Goal: Find specific page/section: Find specific page/section

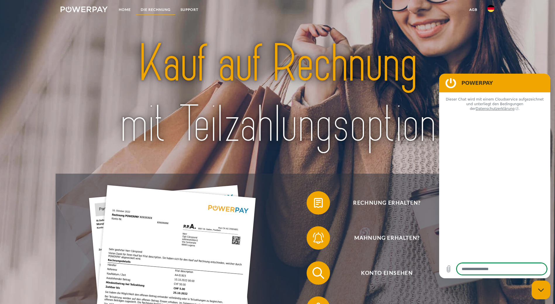
type textarea "*"
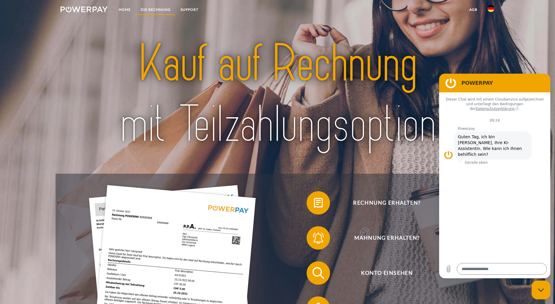
click at [158, 8] on link "DIE RECHNUNG" at bounding box center [156, 9] width 40 height 11
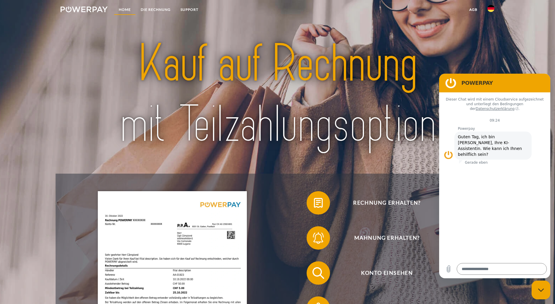
click at [126, 7] on link "Home" at bounding box center [125, 9] width 22 height 11
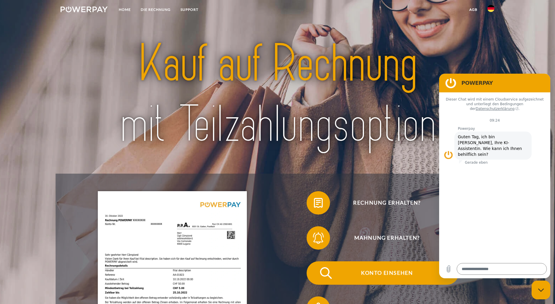
click at [315, 262] on span "Konto einsehen" at bounding box center [386, 273] width 143 height 23
